Goal: Communication & Community: Answer question/provide support

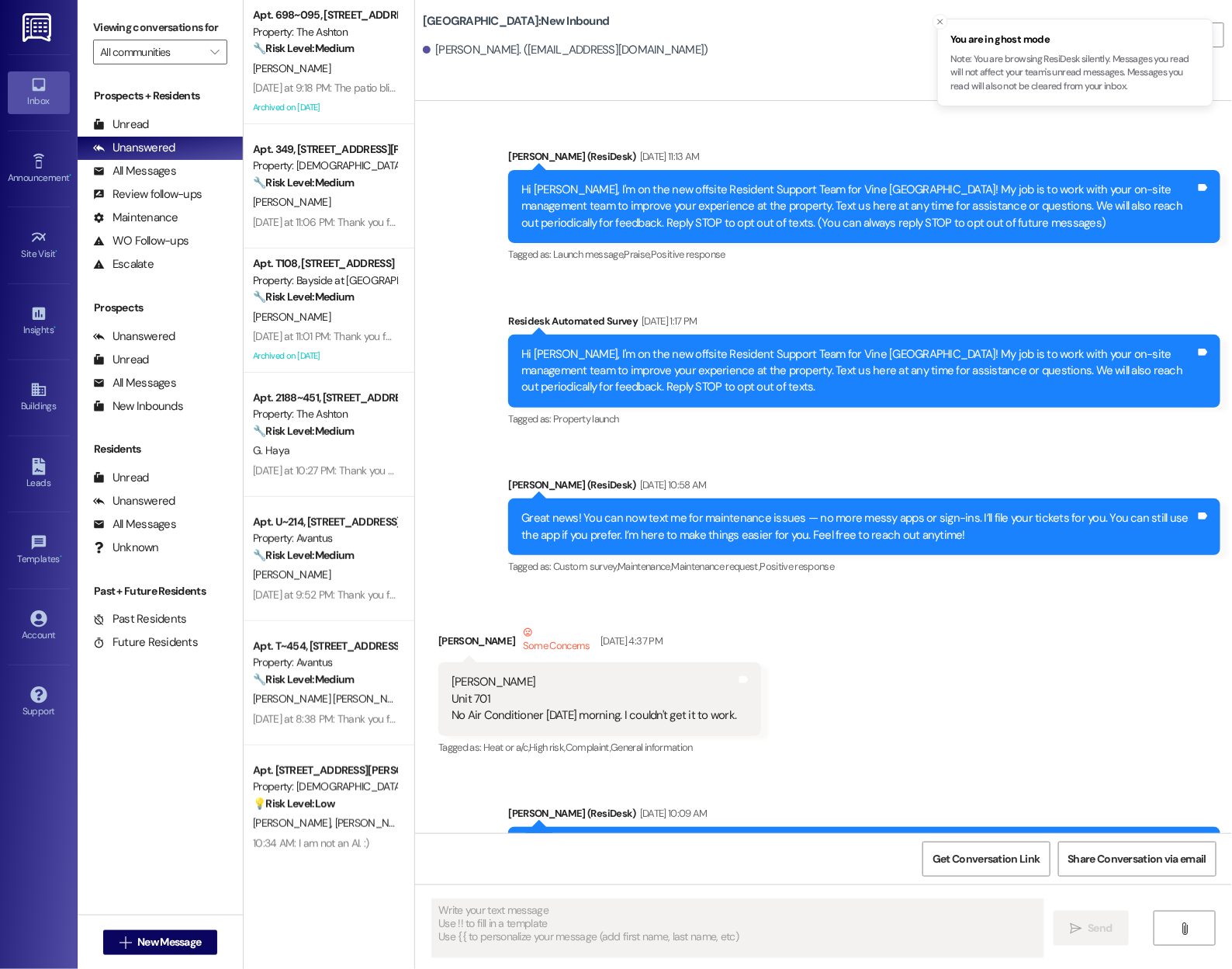
type textarea "Fetching suggested responses. Please feel free to read through the conversation…"
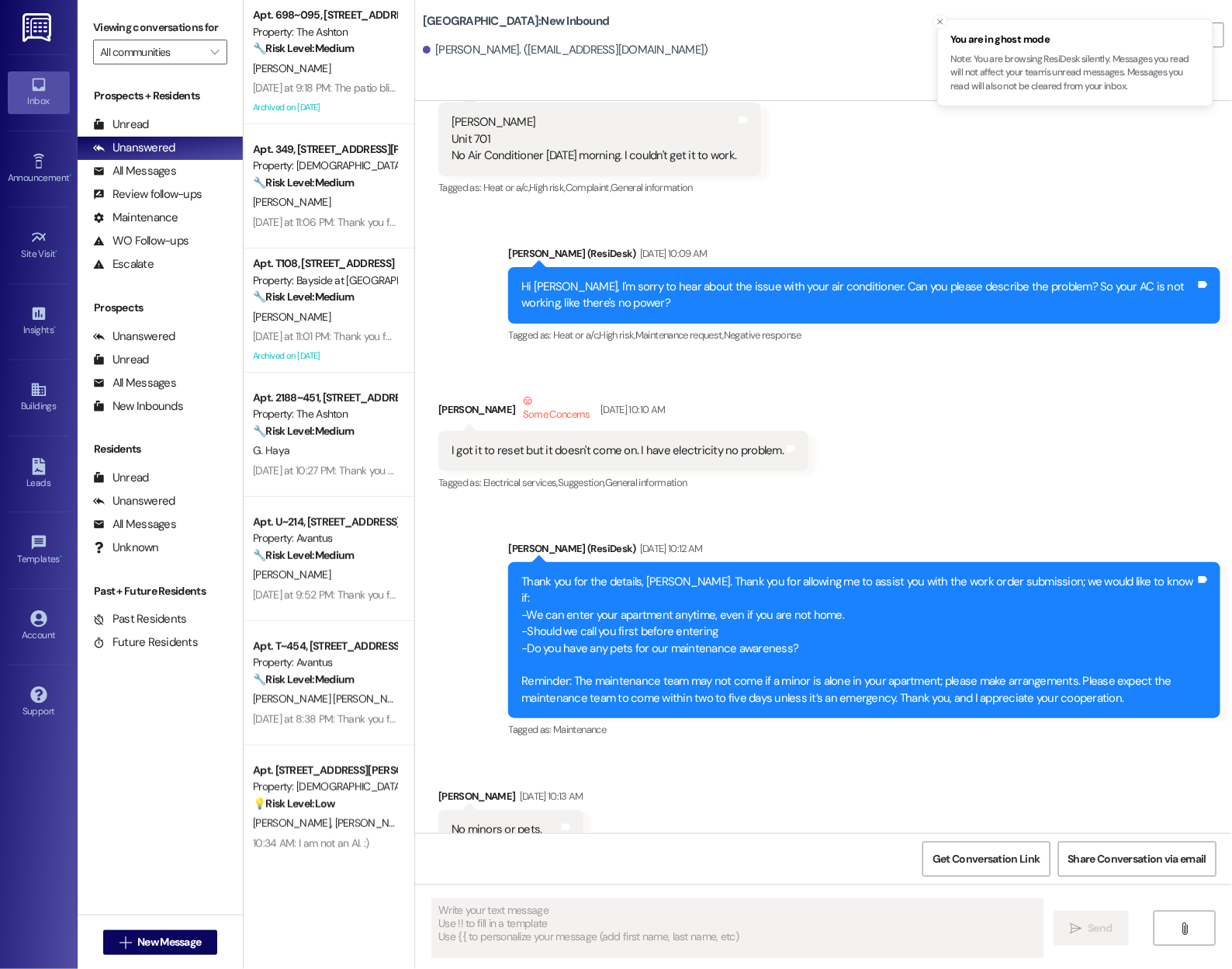
scroll to position [557, 0]
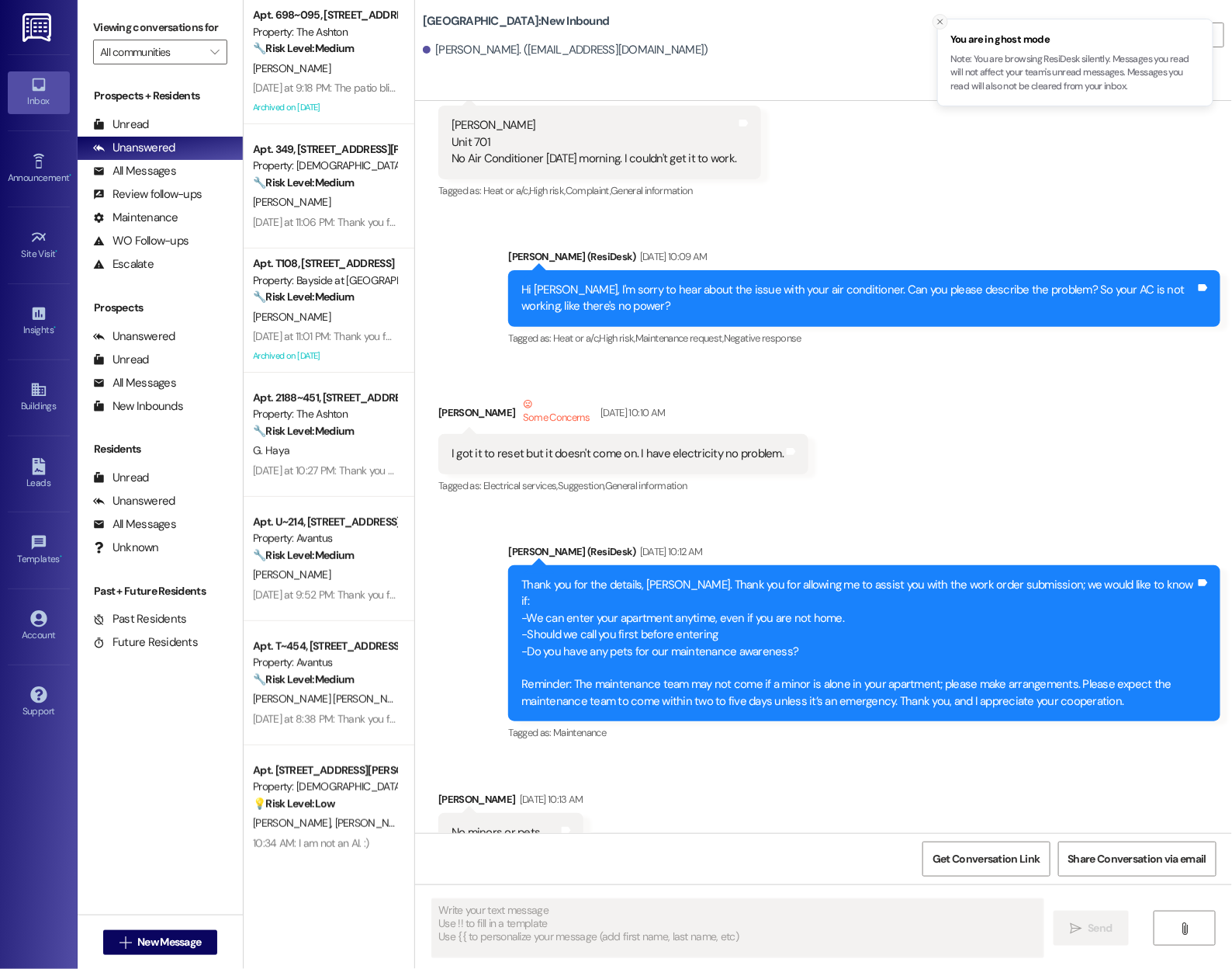
click at [855, 18] on icon "Close toast" at bounding box center [940, 22] width 10 height 10
drag, startPoint x: 439, startPoint y: 162, endPoint x: 753, endPoint y: 162, distance: 314.0
click at [738, 162] on div "[PERSON_NAME] Unit 701 No Air Conditioner [DATE] morning. I couldn't get it to …" at bounding box center [594, 142] width 288 height 50
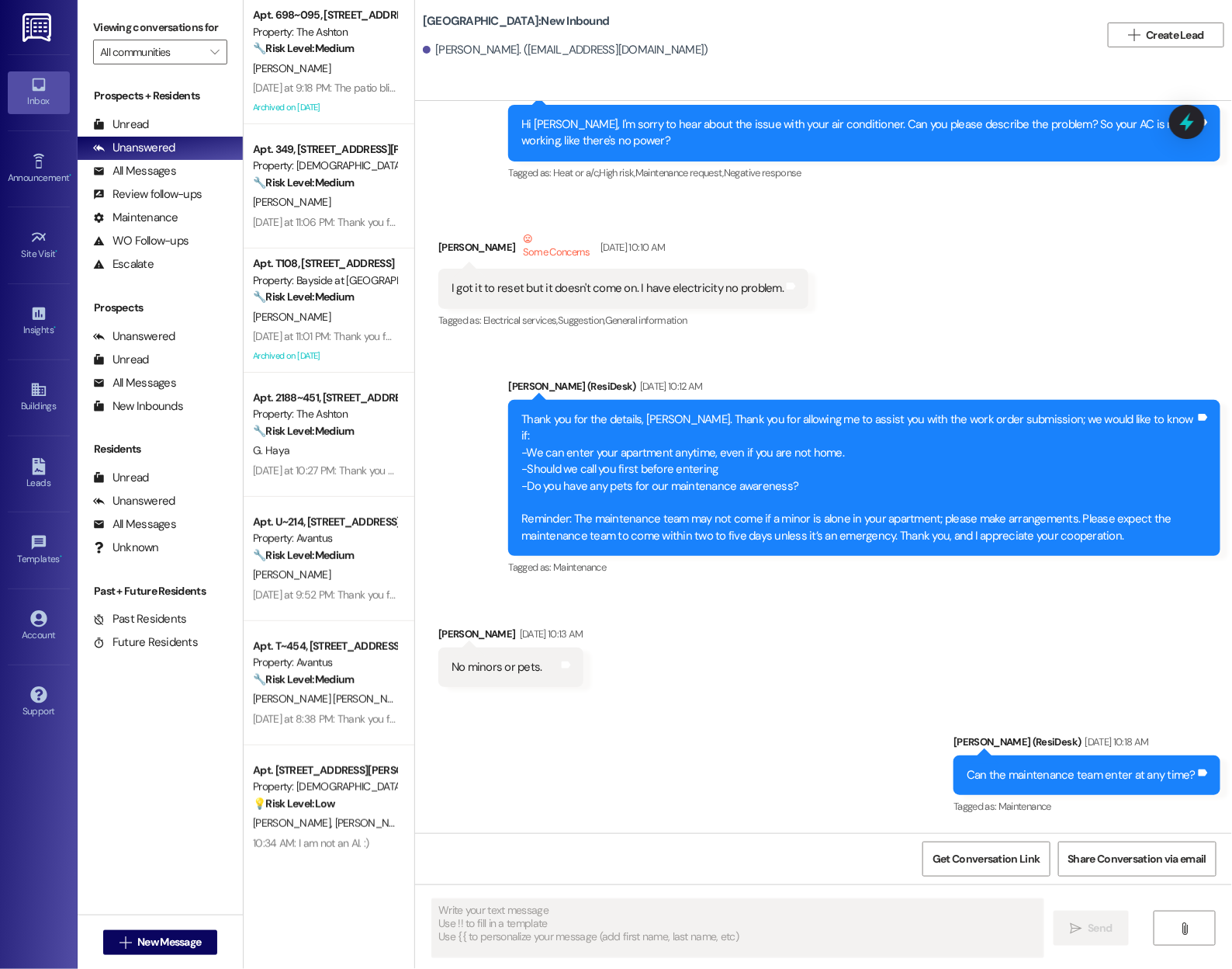
scroll to position [741, 0]
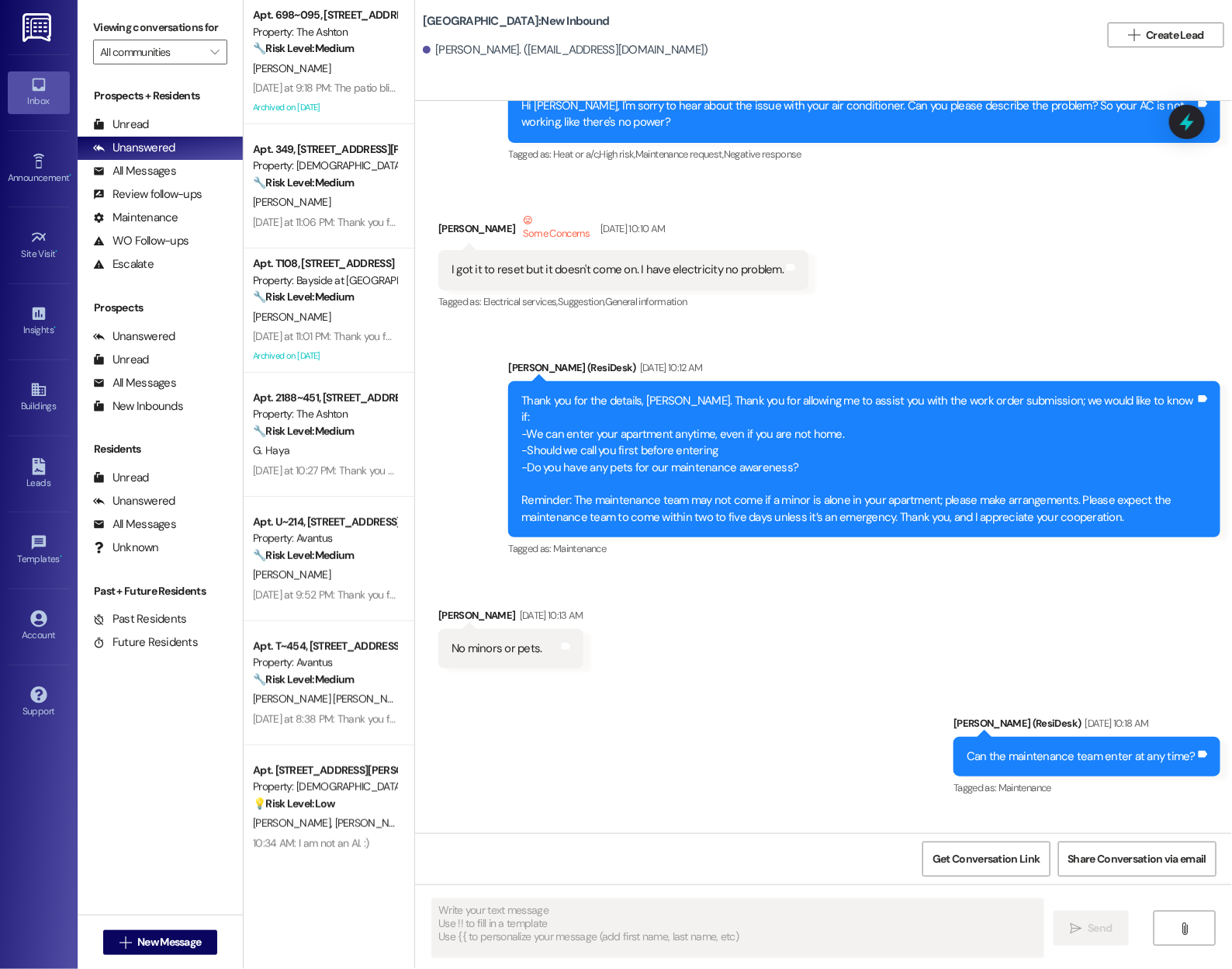
drag, startPoint x: 463, startPoint y: 274, endPoint x: 543, endPoint y: 266, distance: 80.4
click at [543, 266] on div "I got it to reset but it doesn't come on. I have electricity no problem." at bounding box center [617, 270] width 332 height 16
drag, startPoint x: 475, startPoint y: 264, endPoint x: 542, endPoint y: 267, distance: 67.1
click at [542, 267] on div "I got it to reset but it doesn't come on. I have electricity no problem." at bounding box center [617, 270] width 332 height 16
click at [569, 264] on div "I got it to reset but it doesn't come on. I have electricity no problem." at bounding box center [617, 270] width 332 height 16
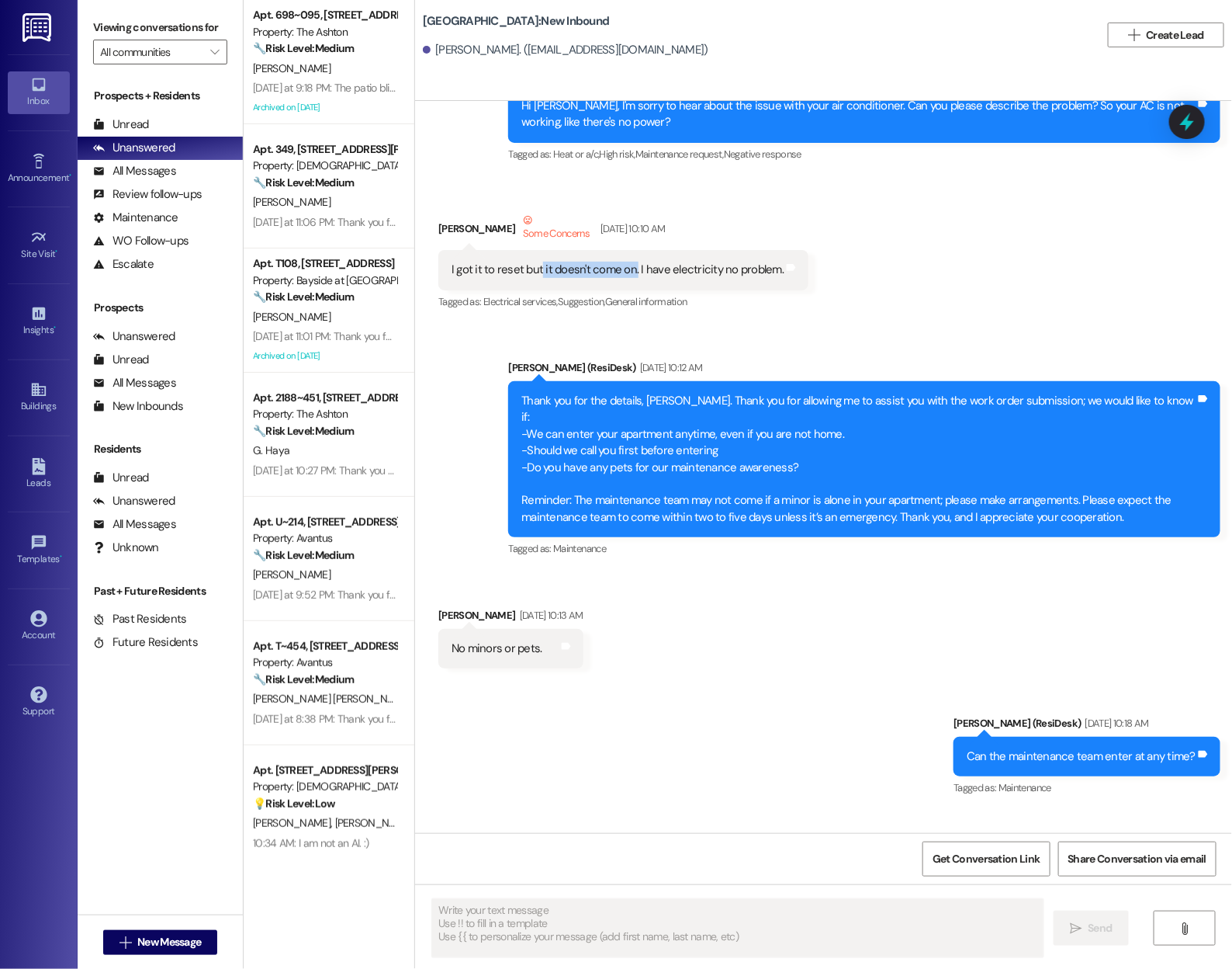
drag, startPoint x: 529, startPoint y: 272, endPoint x: 622, endPoint y: 272, distance: 93.0
click at [622, 272] on div "I got it to reset but it doesn't come on. I have electricity no problem." at bounding box center [617, 270] width 332 height 16
drag, startPoint x: 656, startPoint y: 268, endPoint x: 757, endPoint y: 271, distance: 101.0
click at [757, 271] on div "I got it to reset but it doesn't come on. I have electricity no problem." at bounding box center [617, 270] width 332 height 16
click at [687, 270] on div "I got it to reset but it doesn't come on. I have electricity no problem." at bounding box center [617, 270] width 332 height 16
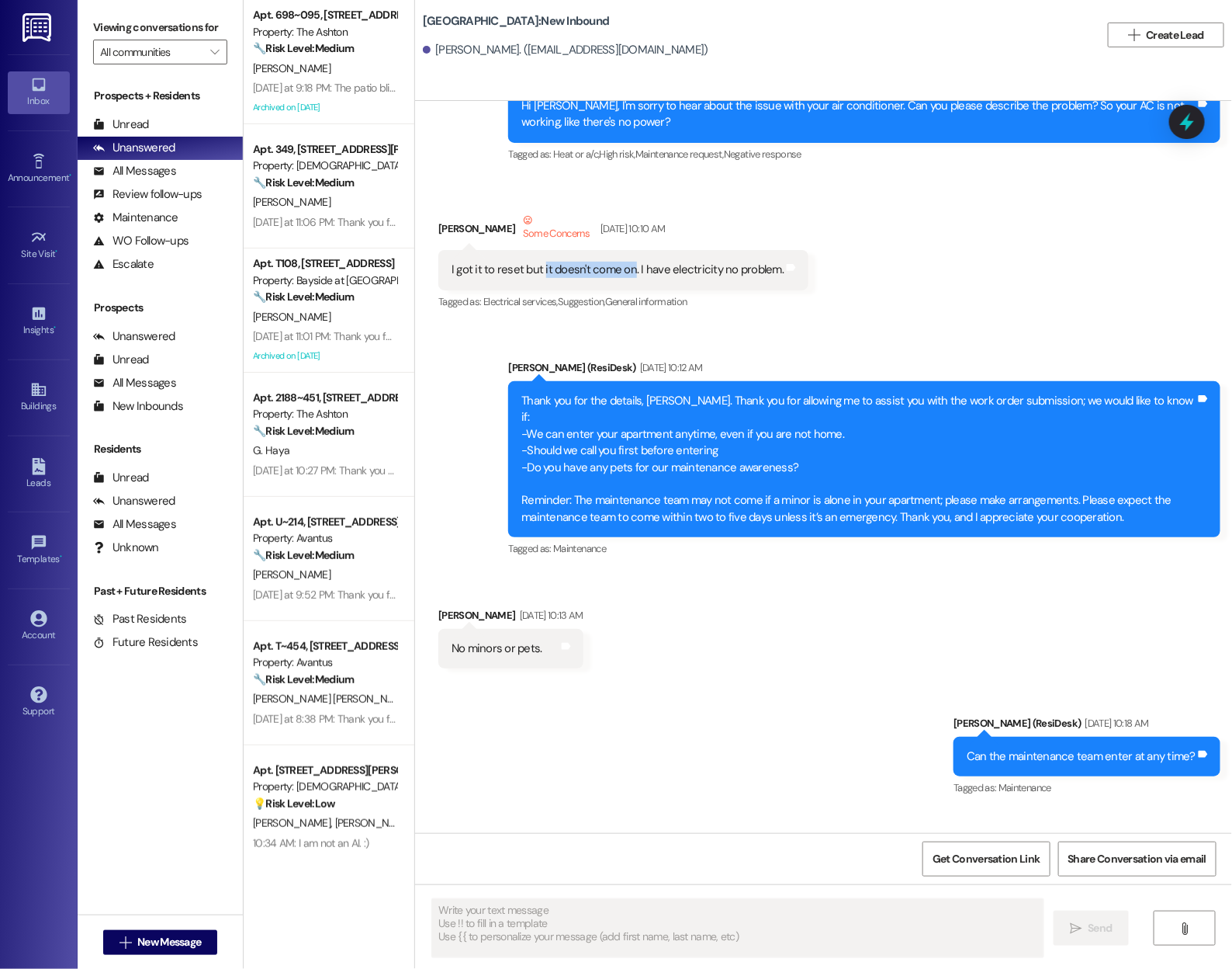
drag, startPoint x: 532, startPoint y: 271, endPoint x: 621, endPoint y: 272, distance: 89.0
click at [621, 272] on div "I got it to reset but it doesn't come on. I have electricity no problem." at bounding box center [617, 270] width 332 height 16
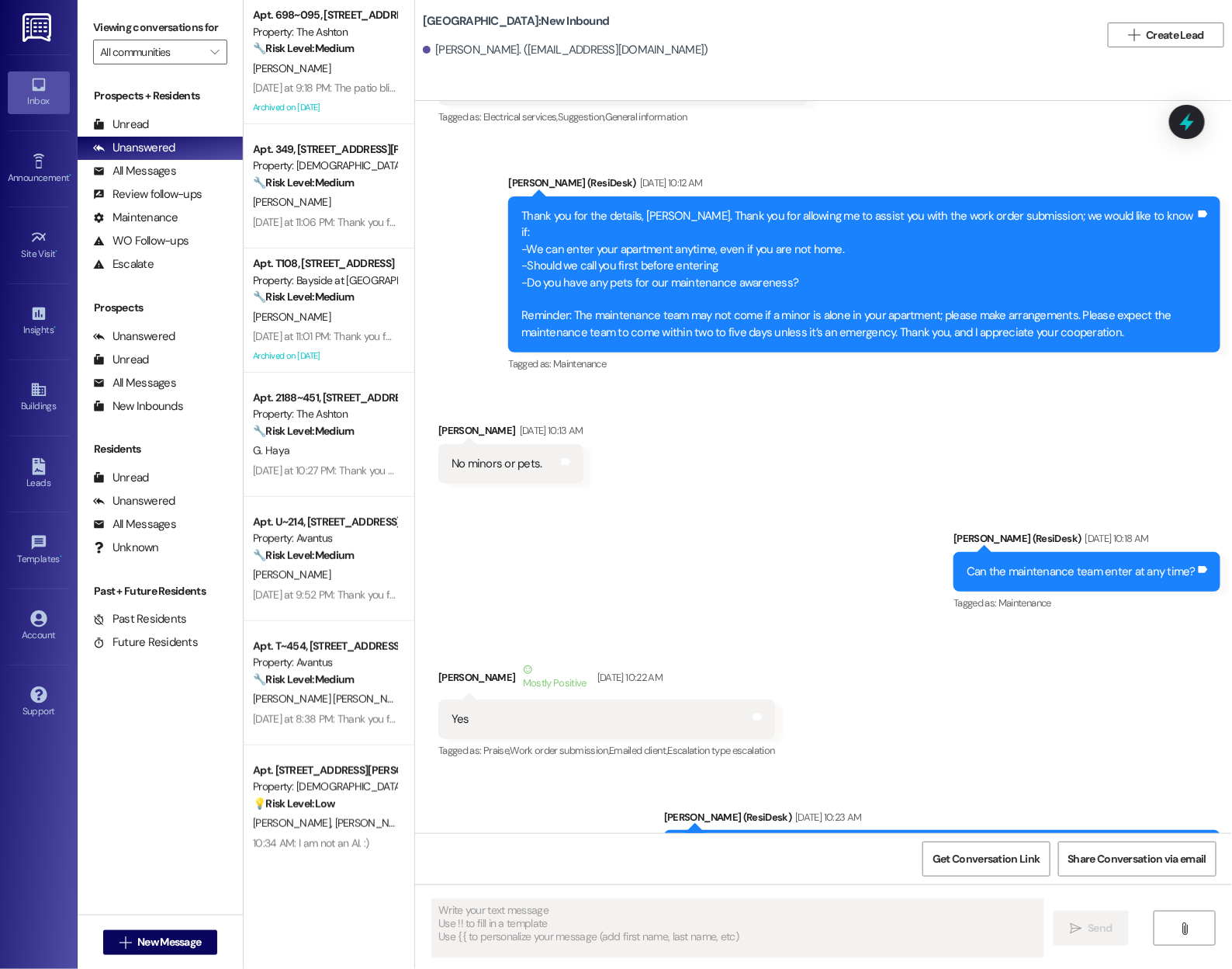
scroll to position [929, 0]
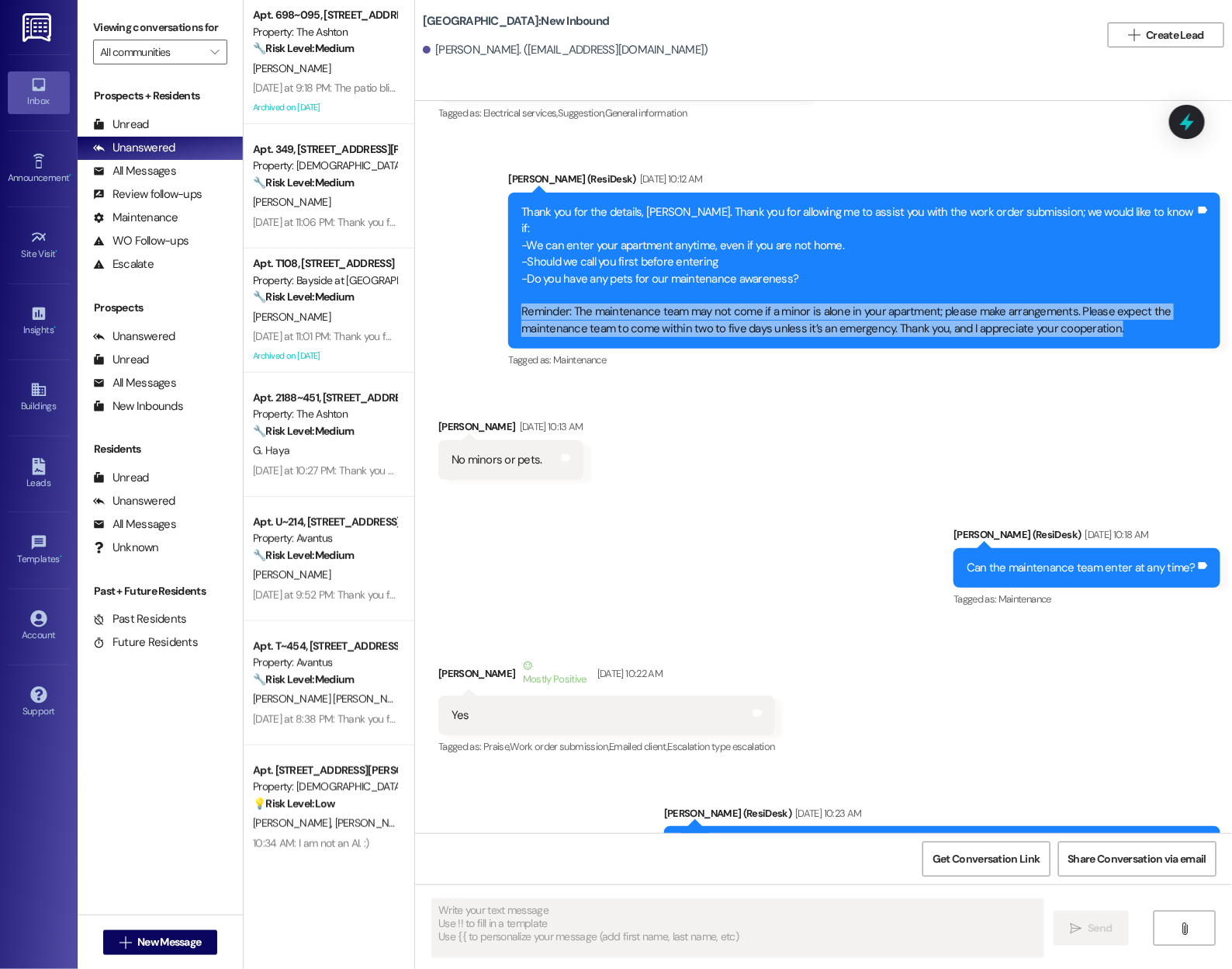
drag, startPoint x: 512, startPoint y: 296, endPoint x: 557, endPoint y: 327, distance: 54.6
click at [557, 327] on div "Thank you for the details, [PERSON_NAME]. Thank you for allowing me to assist y…" at bounding box center [864, 271] width 712 height 156
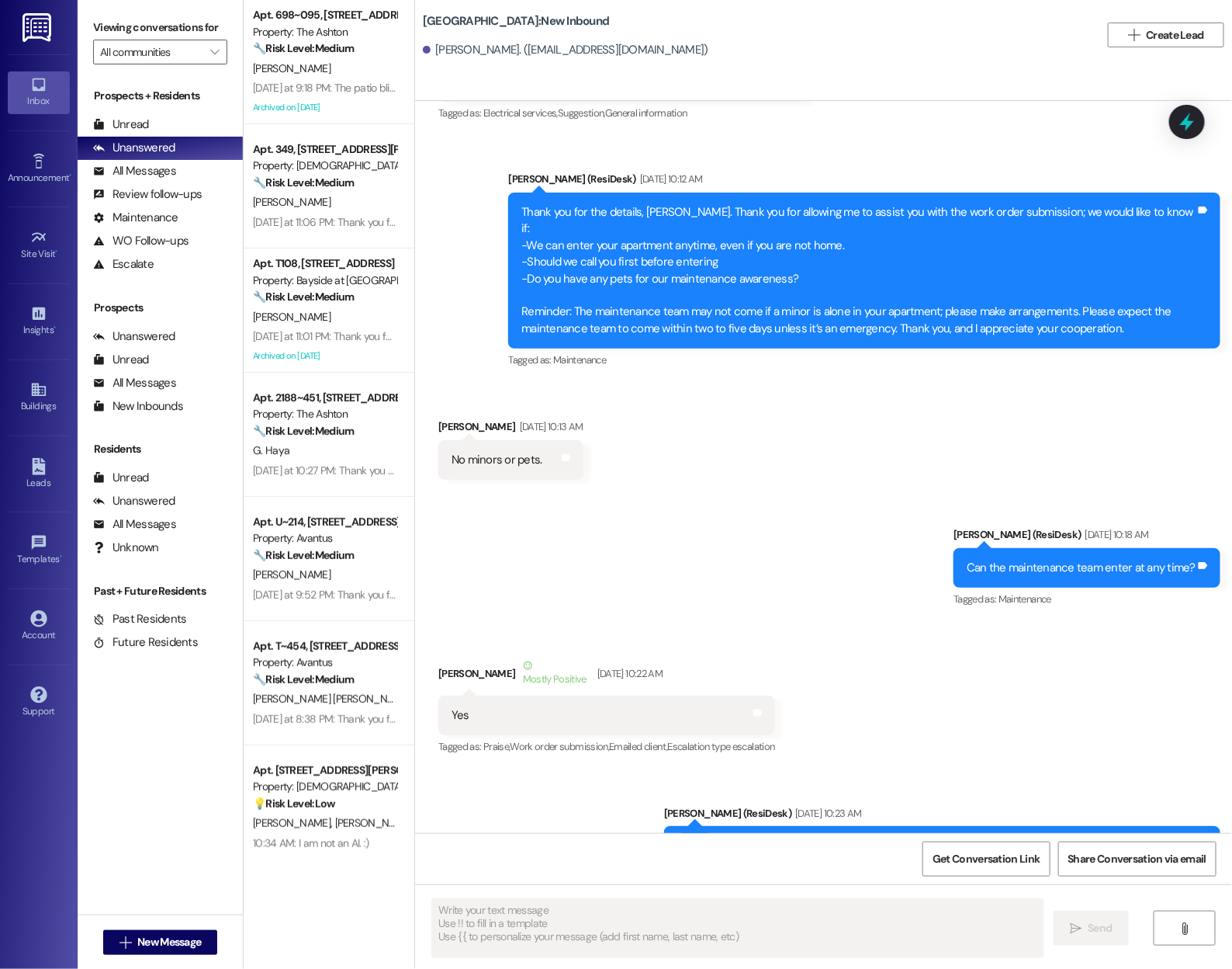
click at [712, 264] on div "Thank you for the details, [PERSON_NAME]. Thank you for allowing me to assist y…" at bounding box center [858, 270] width 674 height 133
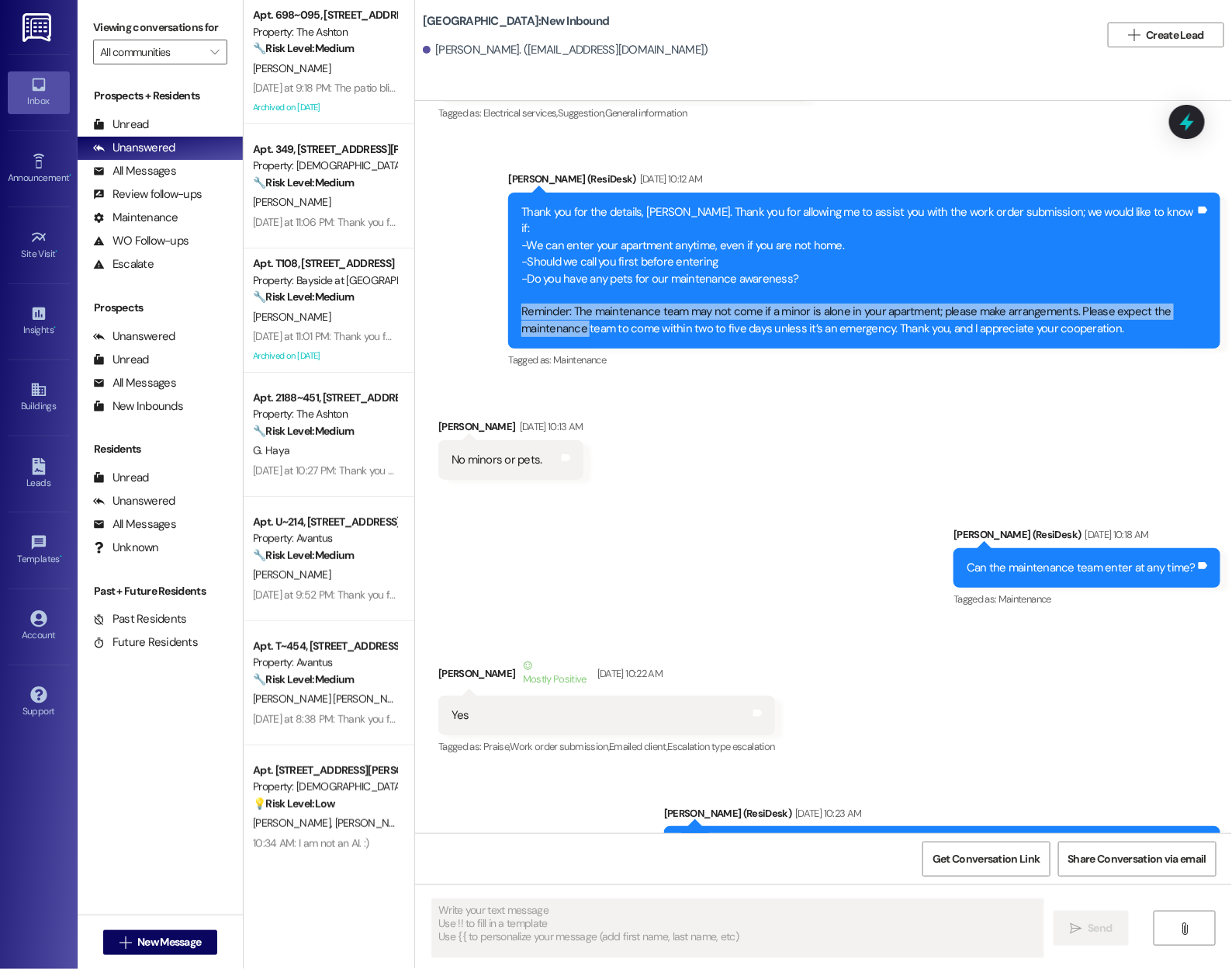
drag, startPoint x: 514, startPoint y: 294, endPoint x: 575, endPoint y: 311, distance: 63.3
click at [575, 311] on div "Thank you for the details, [PERSON_NAME]. Thank you for allowing me to assist y…" at bounding box center [858, 270] width 674 height 133
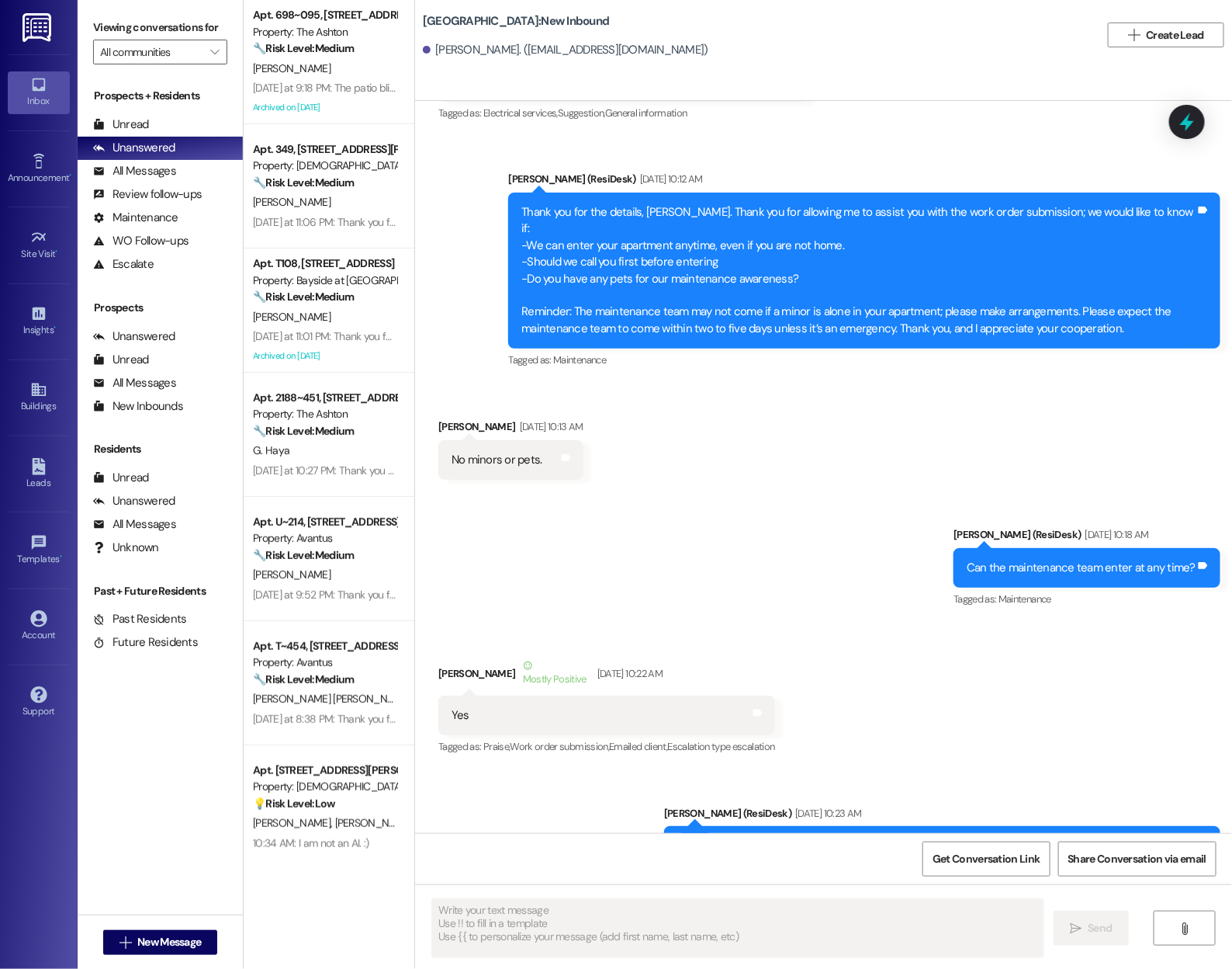
click at [608, 261] on div "Thank you for the details, [PERSON_NAME]. Thank you for allowing me to assist y…" at bounding box center [858, 270] width 674 height 133
drag, startPoint x: 962, startPoint y: 550, endPoint x: 1159, endPoint y: 559, distance: 197.2
click at [855, 559] on div "Can the maintenance team enter at any time? Tags and notes" at bounding box center [1087, 567] width 267 height 39
click at [708, 593] on div "Sent via SMS [PERSON_NAME] (ResiDesk) [DATE] 10:18 AM Can the maintenance team …" at bounding box center [823, 556] width 817 height 131
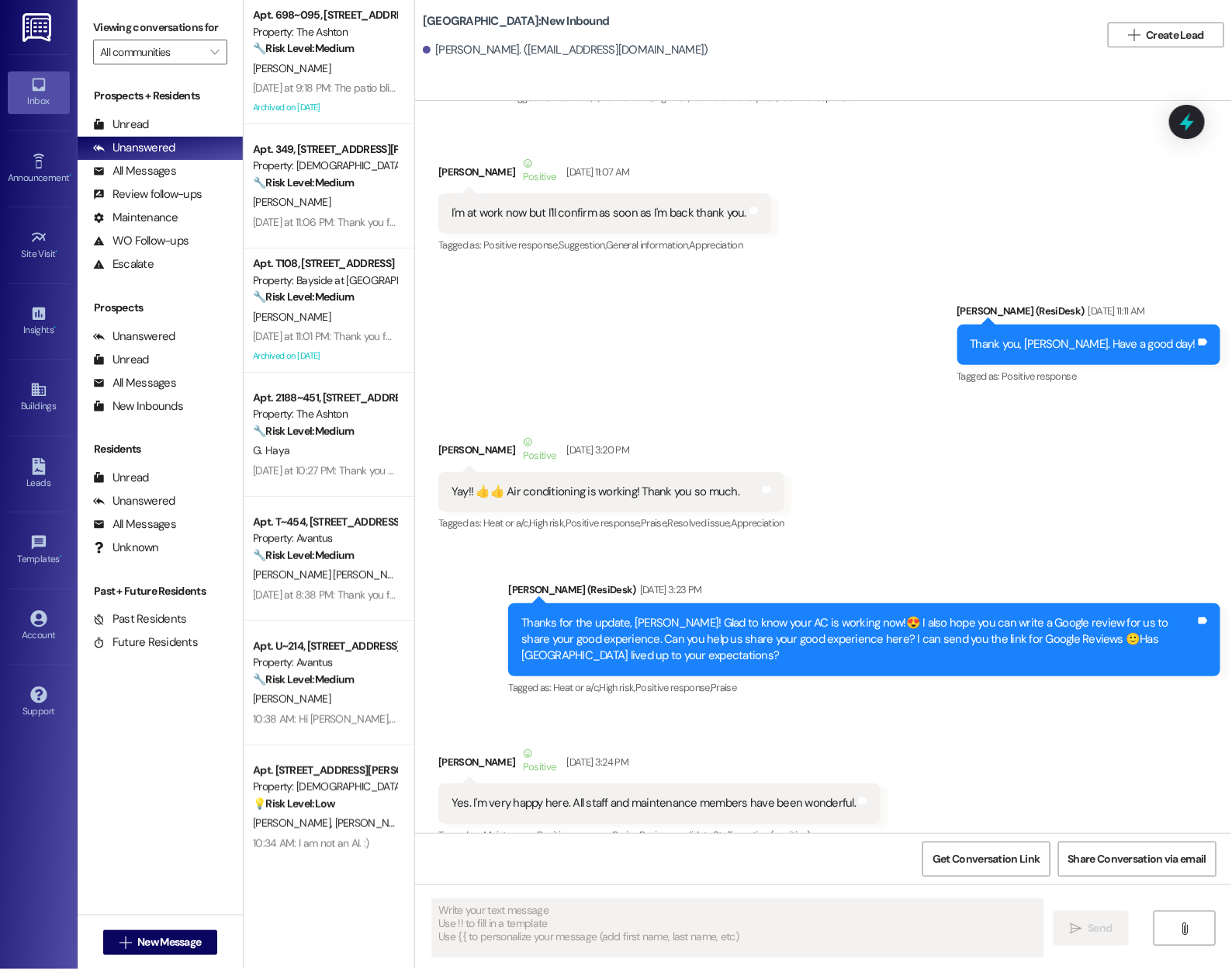
scroll to position [2673, 0]
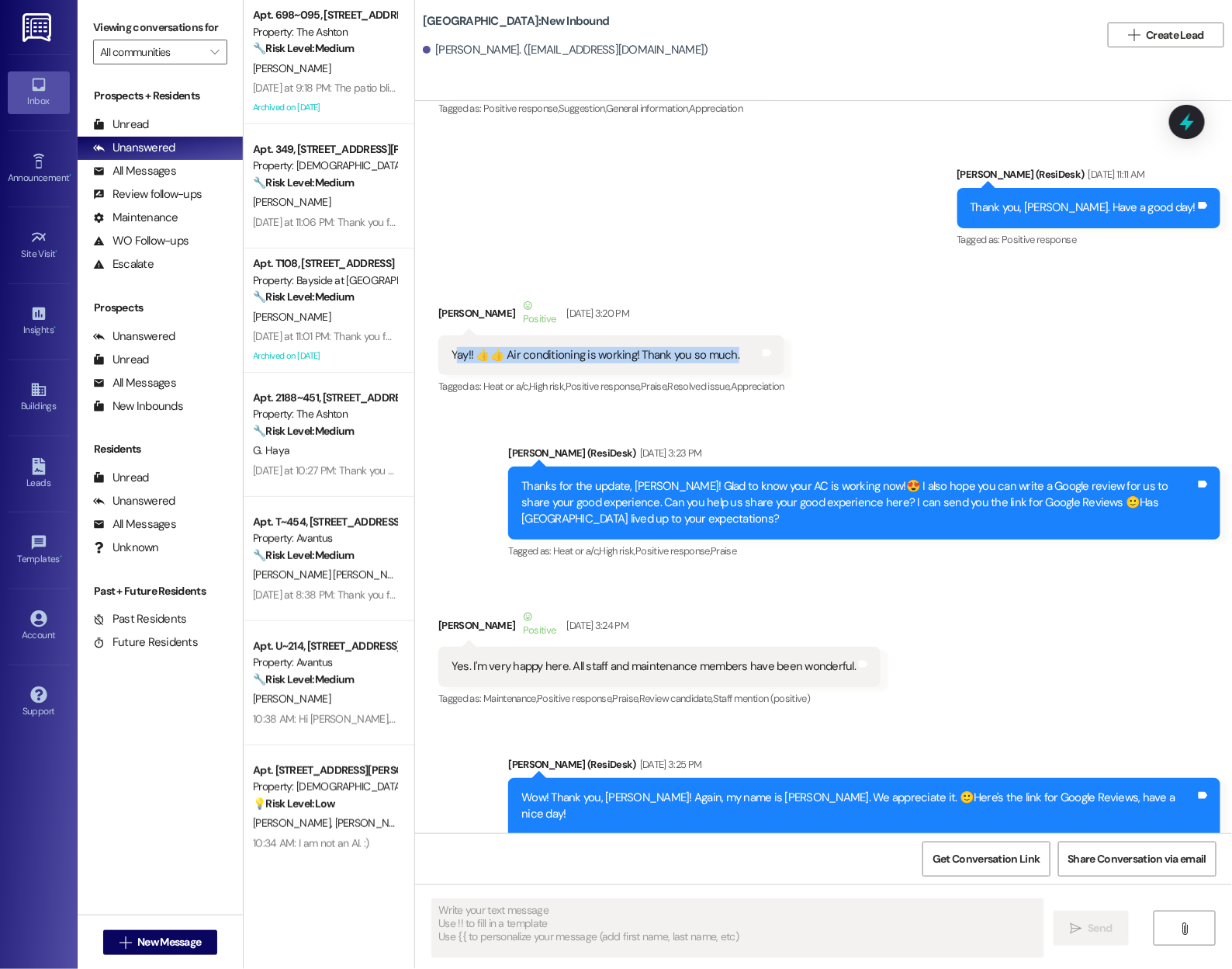
drag, startPoint x: 447, startPoint y: 339, endPoint x: 700, endPoint y: 347, distance: 253.1
click at [700, 347] on div "Yay!! 👍👍 Air conditioning is working! Thank you so much. Tags and notes" at bounding box center [611, 354] width 346 height 39
click at [803, 241] on div "Sent via SMS [PERSON_NAME] (ResiDesk) [DATE] 11:11 AM Thank you, [PERSON_NAME].…" at bounding box center [823, 196] width 817 height 131
drag, startPoint x: 455, startPoint y: 327, endPoint x: 539, endPoint y: 333, distance: 84.2
click at [539, 335] on div "Yay!! 👍👍 Air conditioning is working! Thank you so much. Tags and notes" at bounding box center [611, 354] width 346 height 39
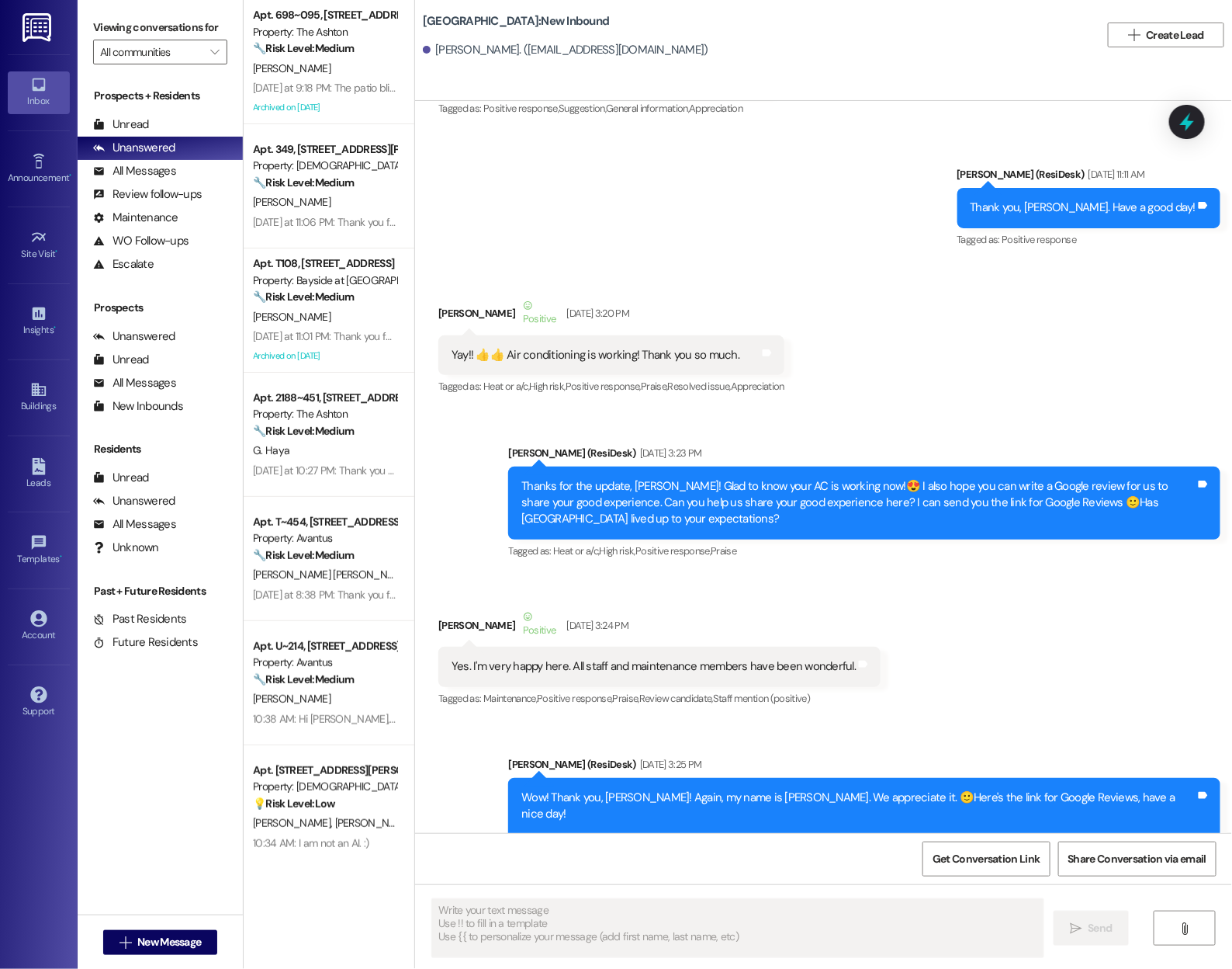
click at [732, 264] on div "Received via SMS [PERSON_NAME] Positive [DATE] 3:20 PM Yay!! 👍👍 Air conditionin…" at bounding box center [823, 337] width 817 height 148
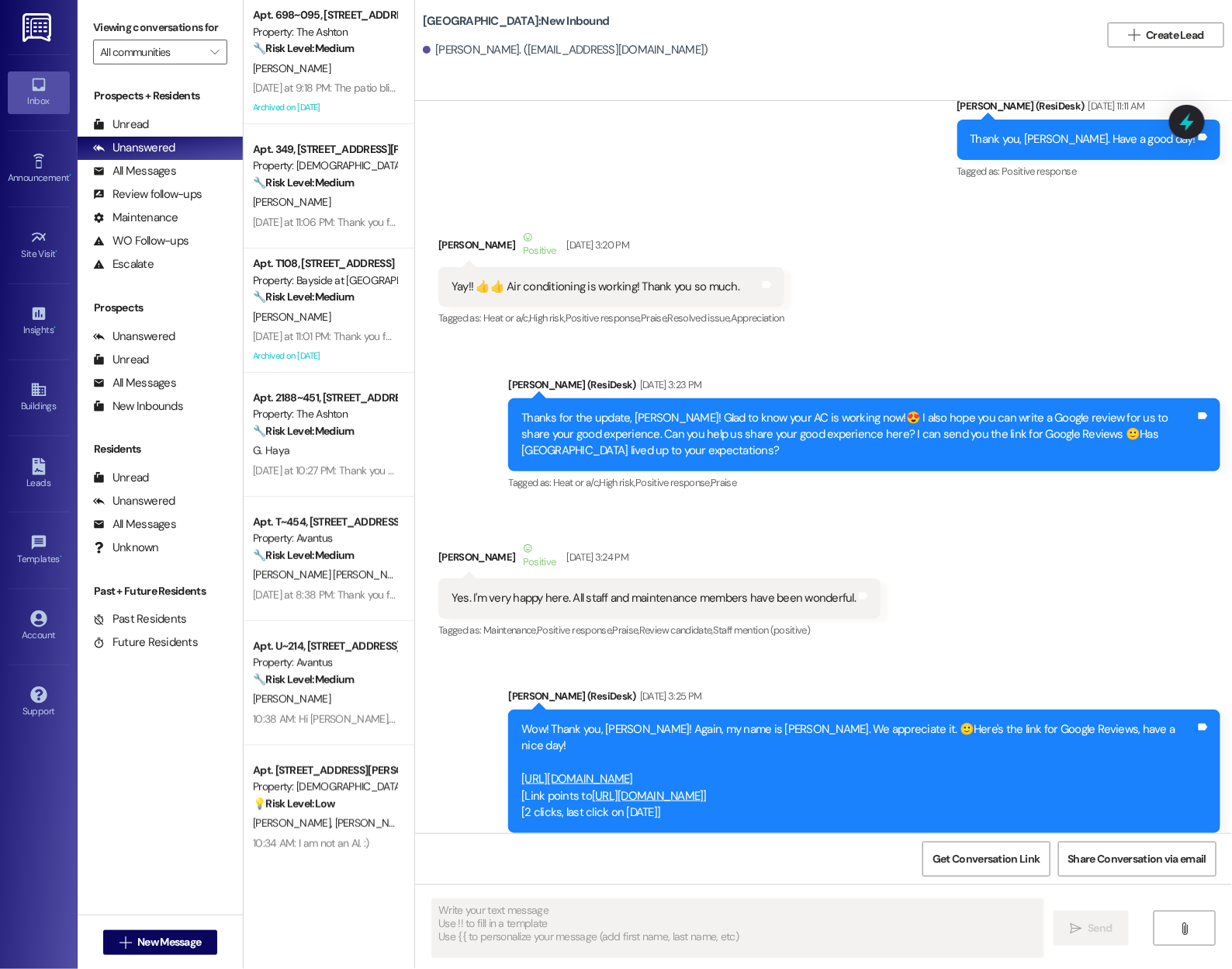
scroll to position [2755, 0]
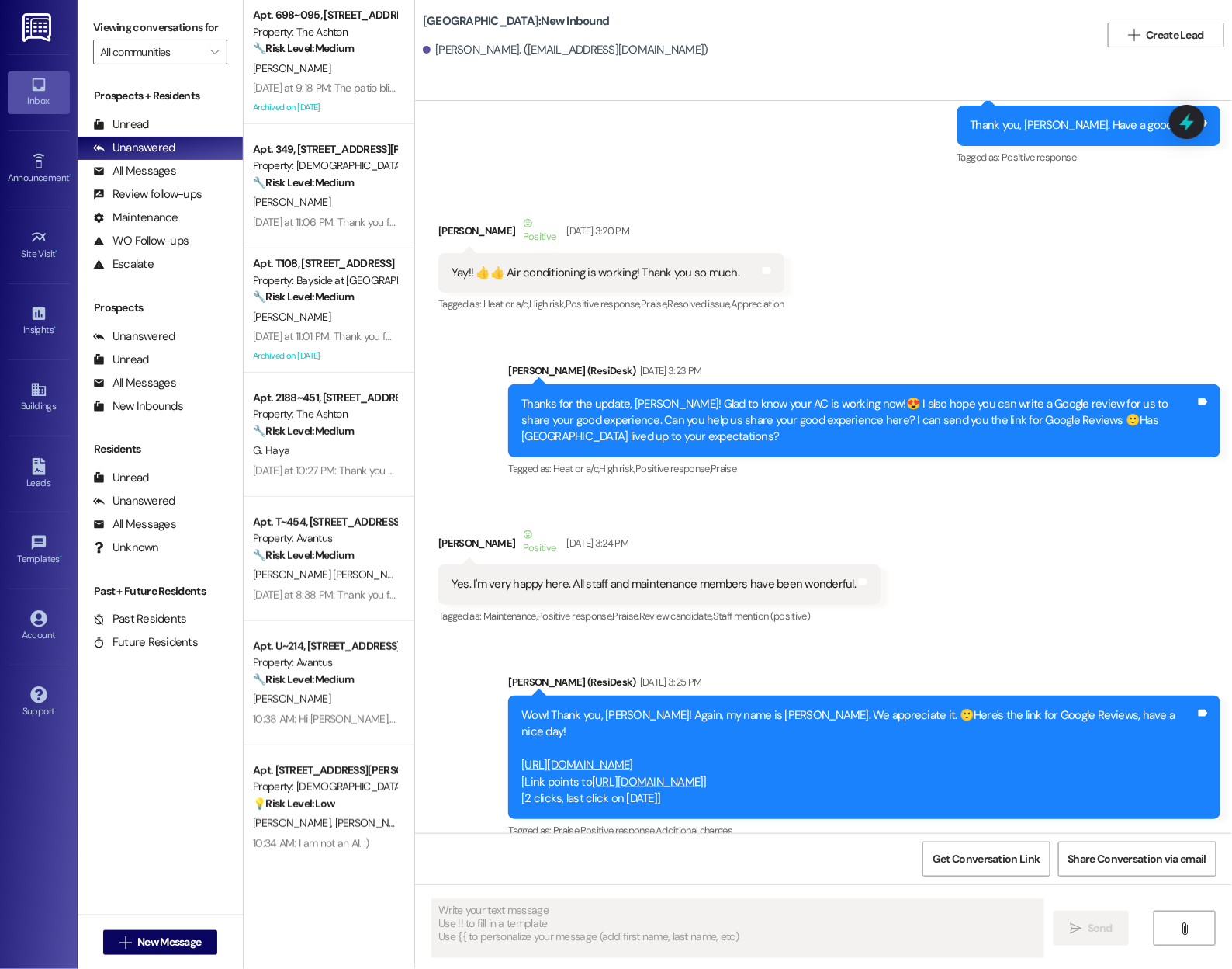
drag, startPoint x: 828, startPoint y: 395, endPoint x: 883, endPoint y: 393, distance: 55.0
click at [855, 396] on div "Thanks for the update, [PERSON_NAME]! Glad to know your AC is working now!😍 I a…" at bounding box center [858, 421] width 674 height 50
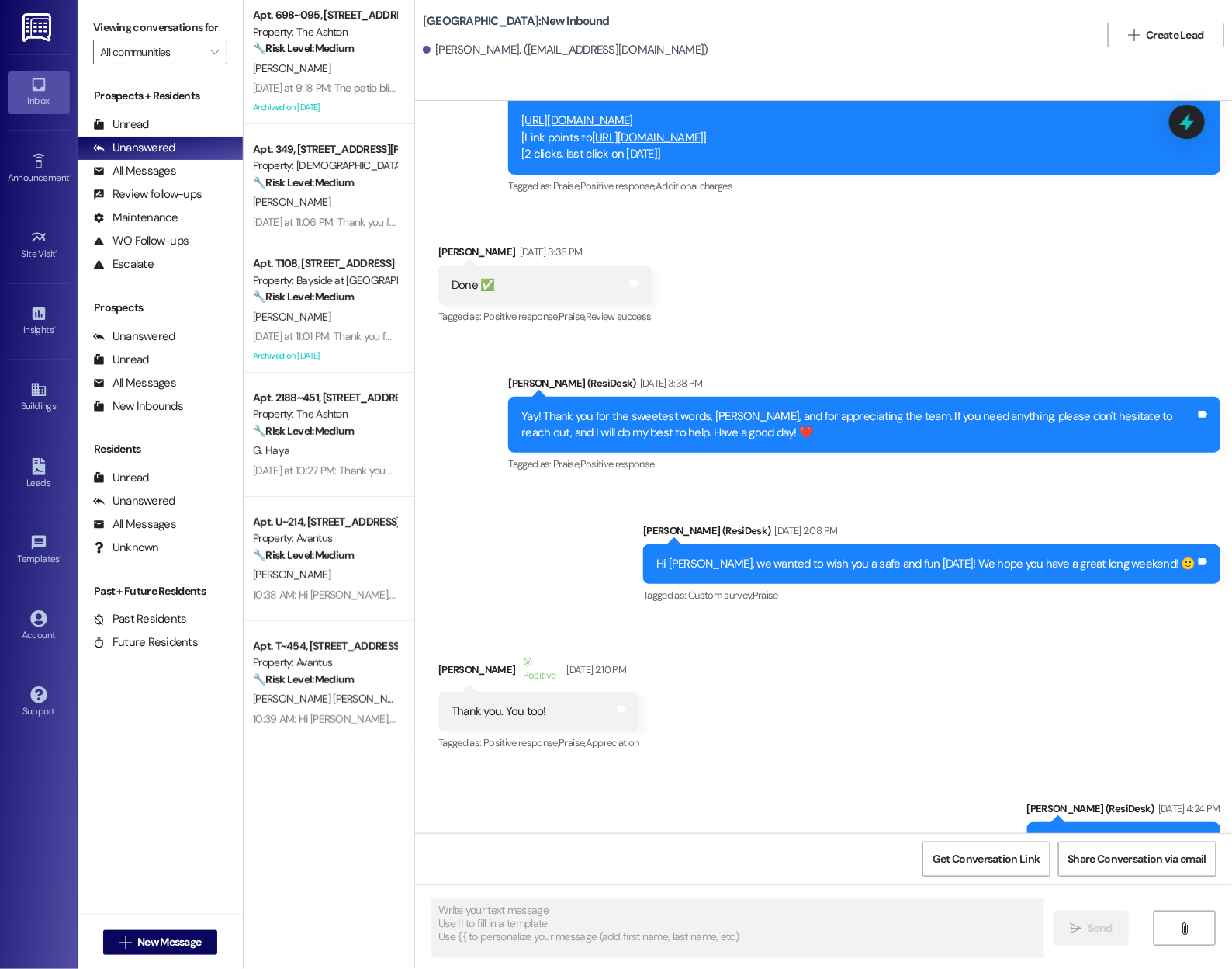
scroll to position [3398, 0]
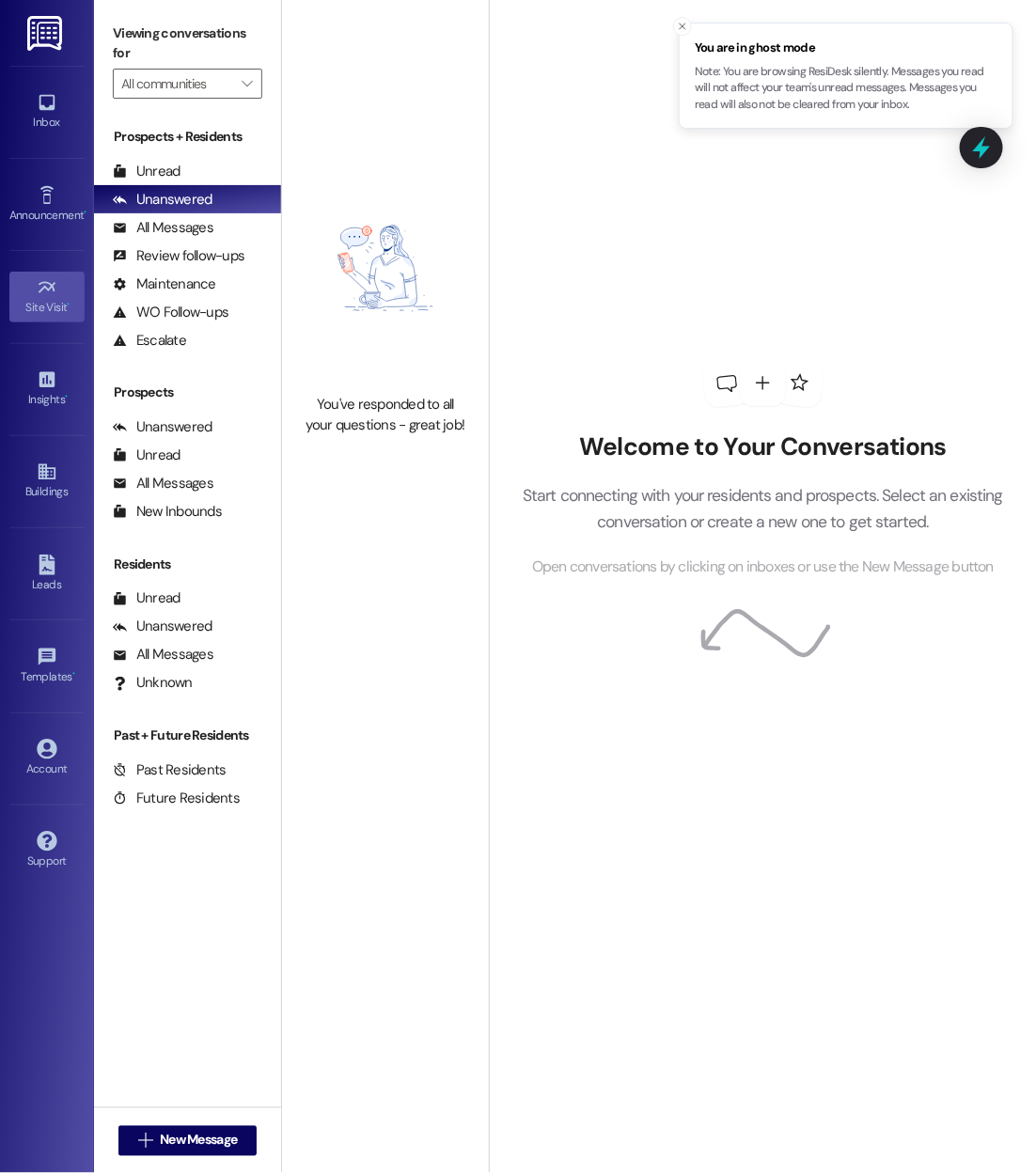
click at [52, 291] on icon at bounding box center [47, 287] width 20 height 20
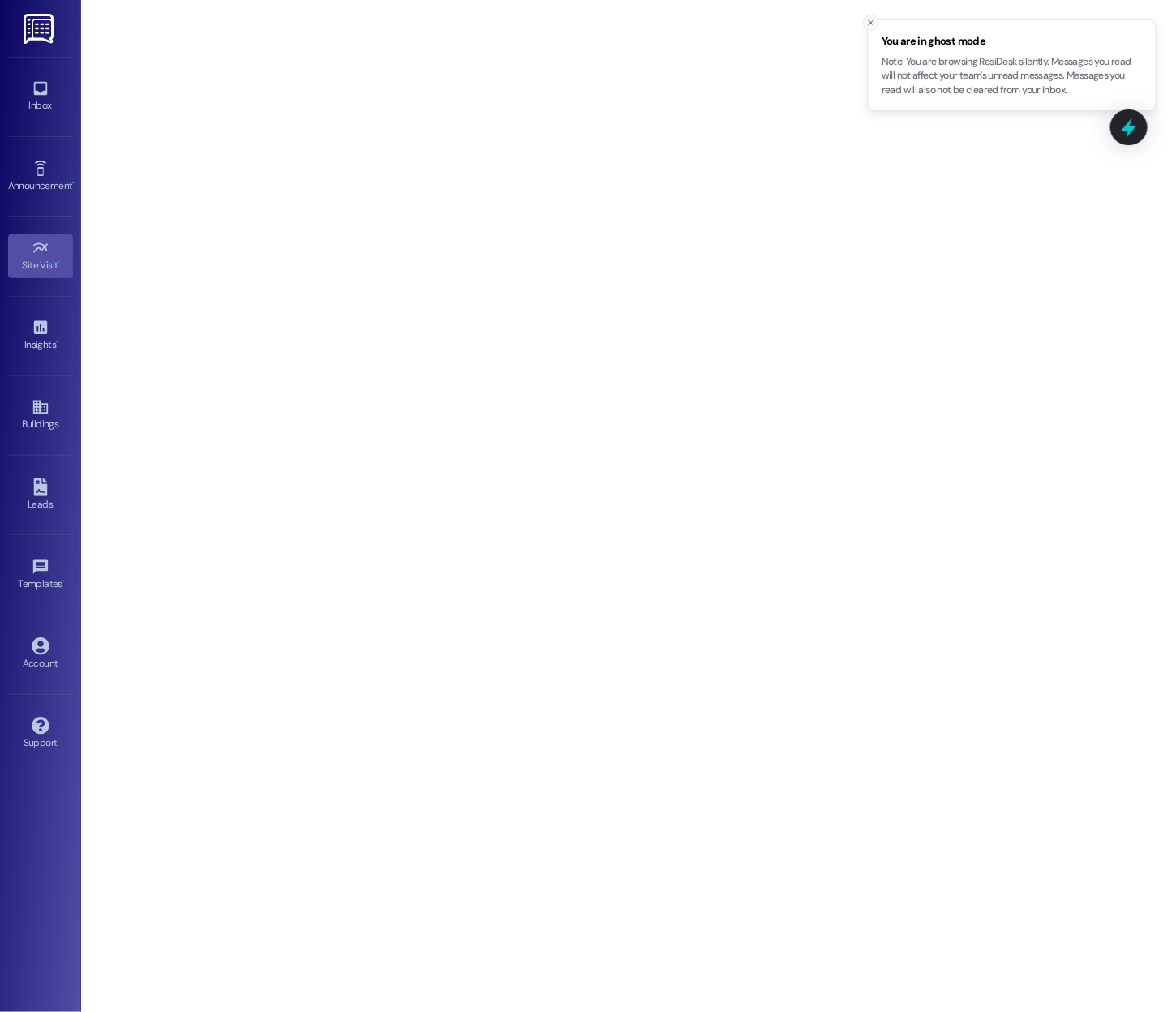
click at [872, 23] on icon "Close toast" at bounding box center [871, 23] width 10 height 10
